Goal: Task Accomplishment & Management: Use online tool/utility

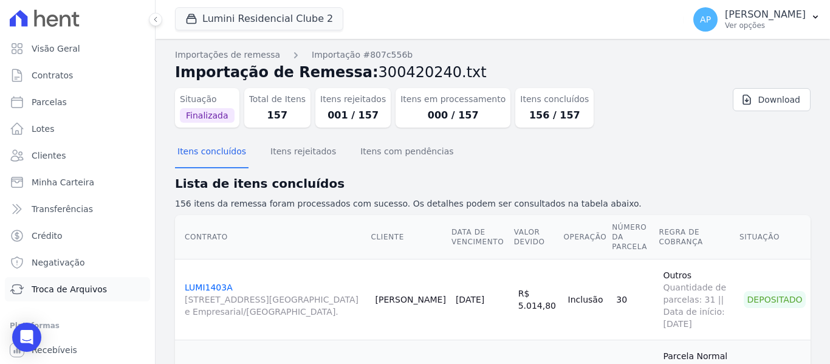
click at [89, 283] on span "Troca de Arquivos" at bounding box center [69, 289] width 75 height 12
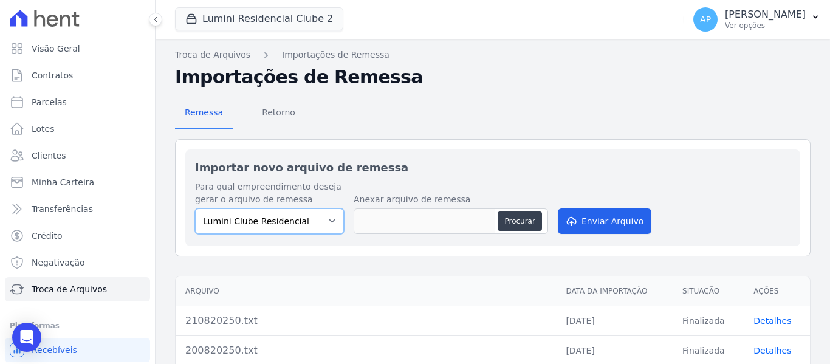
click at [300, 219] on select "Lumini Clube Residencial Lumini Residencial 3 Lumini Residencial Clube 2" at bounding box center [269, 221] width 149 height 26
select select "d72a9094-e555-49ec-99c2-ea39d091f9af"
click at [195, 208] on select "Lumini Clube Residencial Lumini Residencial 3 Lumini Residencial Clube 2" at bounding box center [269, 221] width 149 height 26
click at [509, 220] on button "Procurar" at bounding box center [520, 221] width 44 height 19
type input "220820250.txt"
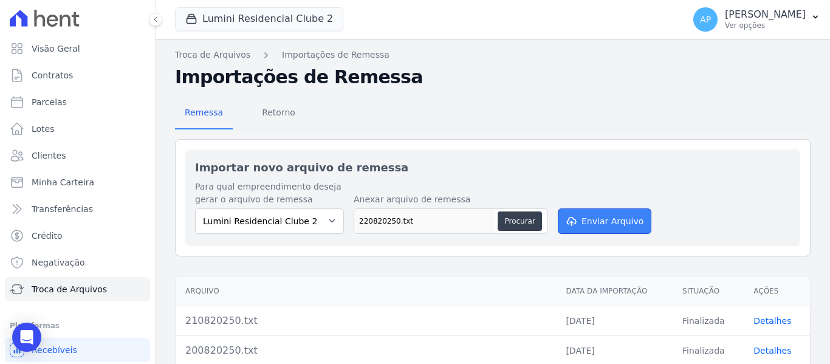
click at [593, 215] on button "Enviar Arquivo" at bounding box center [605, 221] width 94 height 26
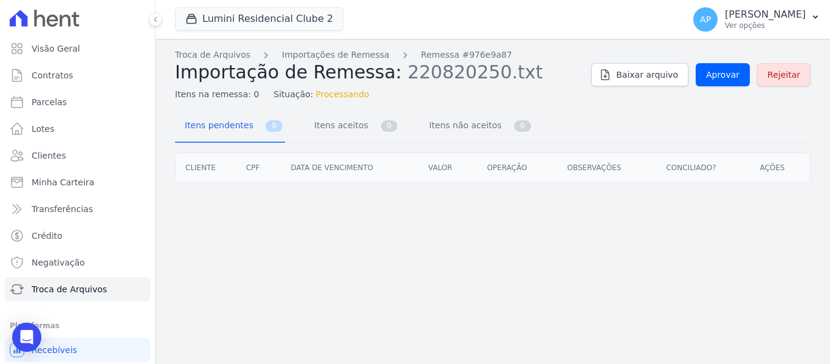
click at [295, 120] on nav "Itens pendentes 0 Itens aceitos 0 Itens não aceitos 0" at bounding box center [354, 127] width 359 height 32
click at [325, 137] on span "Itens aceitos" at bounding box center [339, 125] width 64 height 24
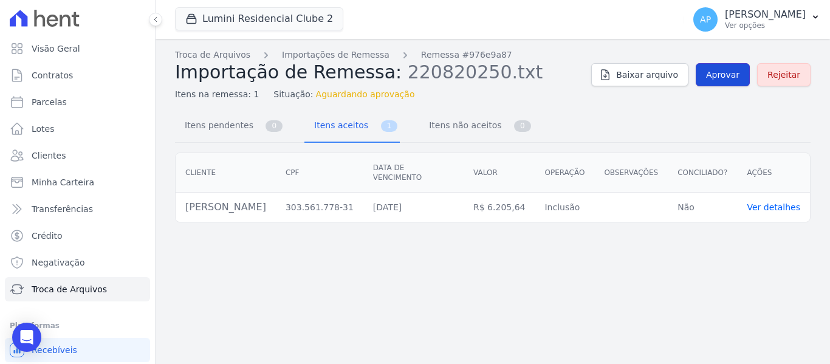
click at [711, 73] on link "Aprovar" at bounding box center [723, 74] width 54 height 23
click at [249, 132] on link "Itens pendentes 0" at bounding box center [230, 127] width 110 height 32
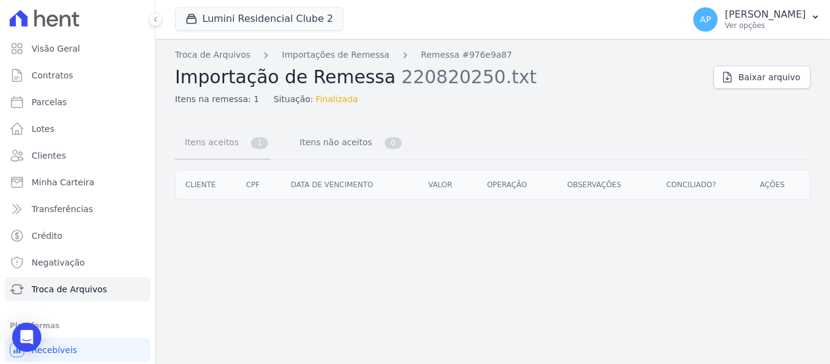
click at [212, 159] on link "Itens aceitos 1" at bounding box center [222, 144] width 95 height 32
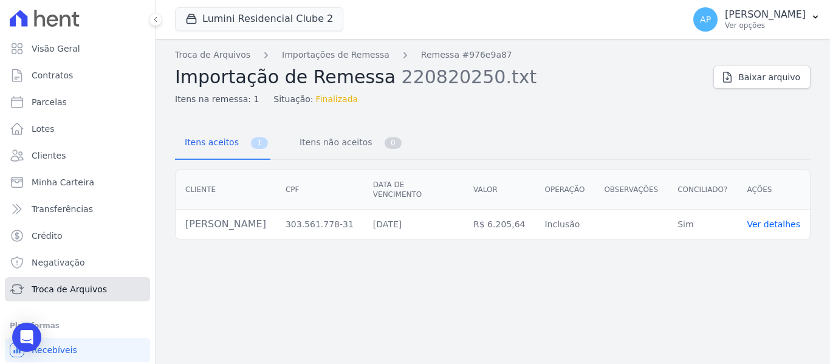
click at [122, 286] on link "Troca de Arquivos" at bounding box center [77, 289] width 145 height 24
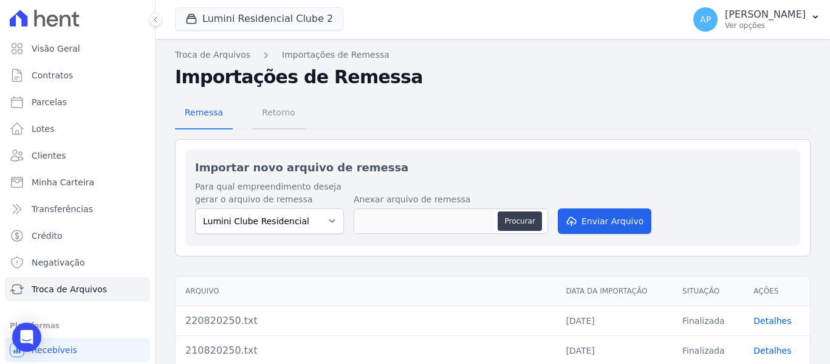
click at [267, 108] on span "Retorno" at bounding box center [279, 112] width 48 height 24
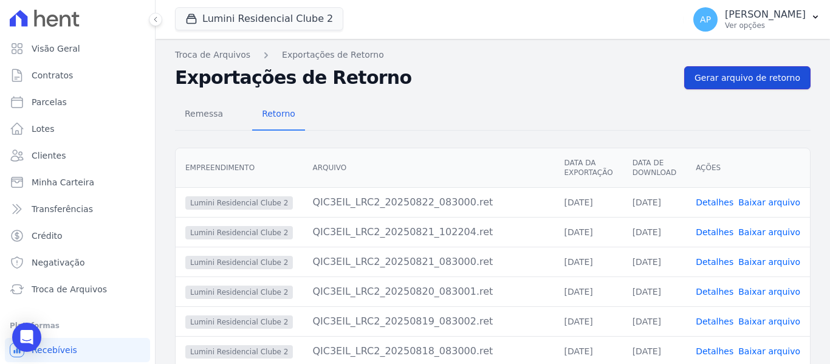
click at [736, 83] on span "Gerar arquivo de retorno" at bounding box center [748, 78] width 106 height 12
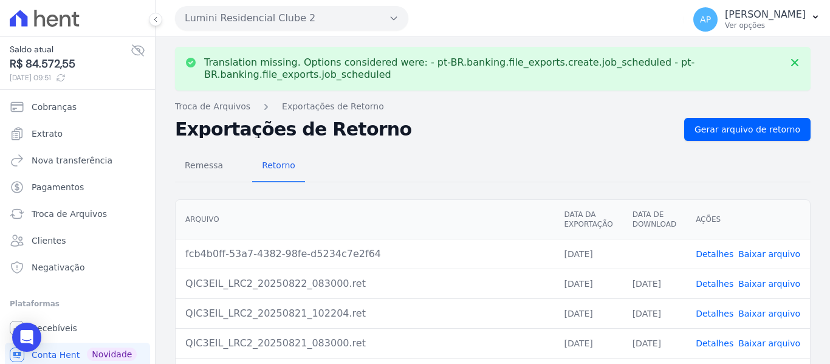
click at [762, 255] on link "Baixar arquivo" at bounding box center [770, 254] width 62 height 10
